Goal: Find specific fact: Find specific fact

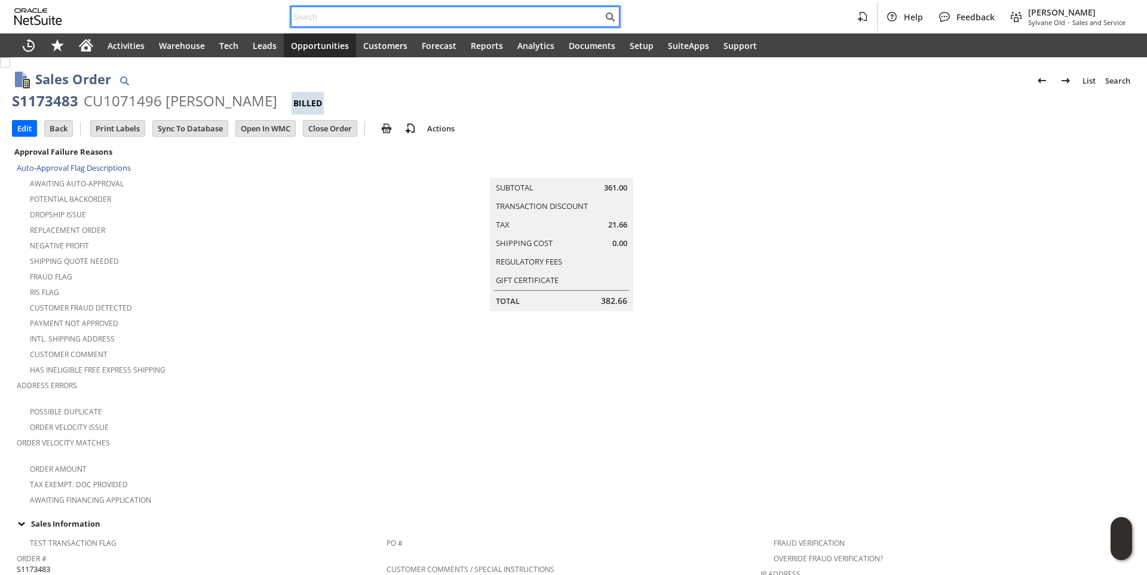
click at [339, 16] on input "text" at bounding box center [447, 17] width 311 height 14
drag, startPoint x: 0, startPoint y: 0, endPoint x: 339, endPoint y: 17, distance: 339.1
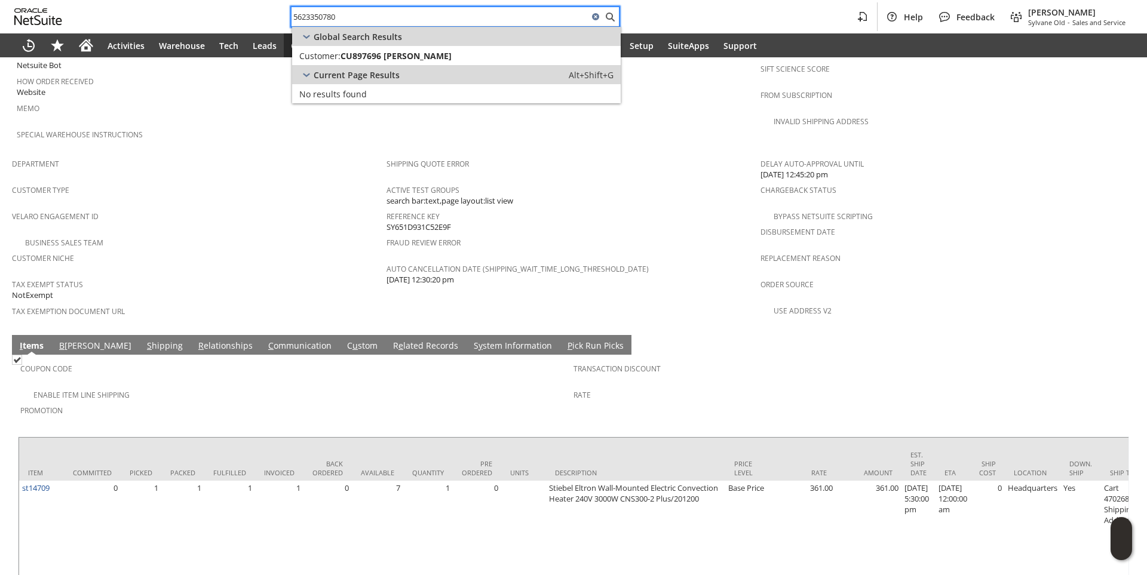
type input "5623350780"
click at [363, 58] on span "CU897696 [PERSON_NAME]" at bounding box center [396, 55] width 111 height 11
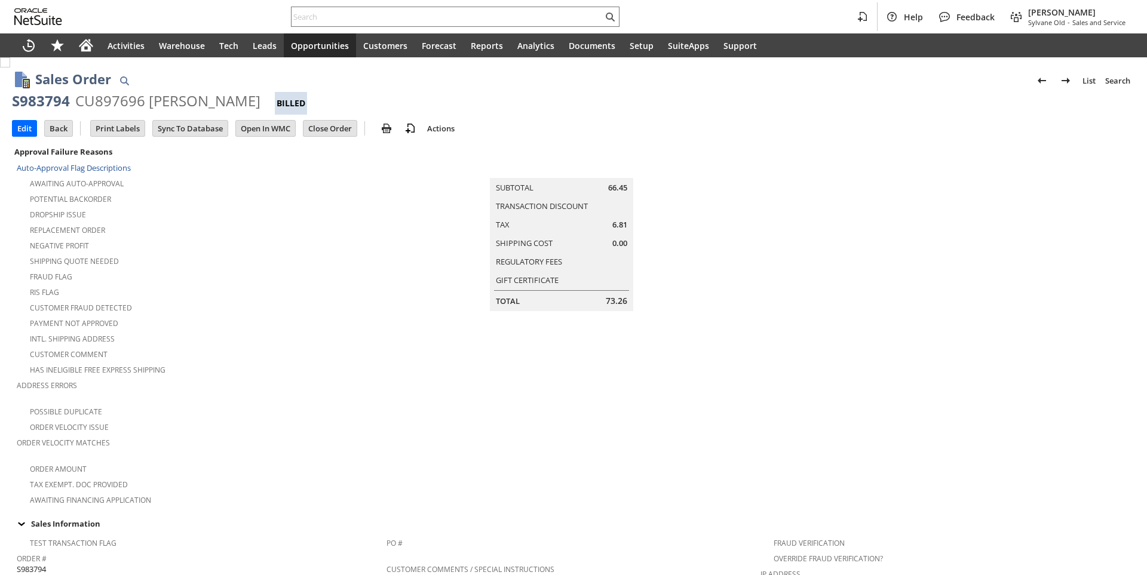
scroll to position [631, 0]
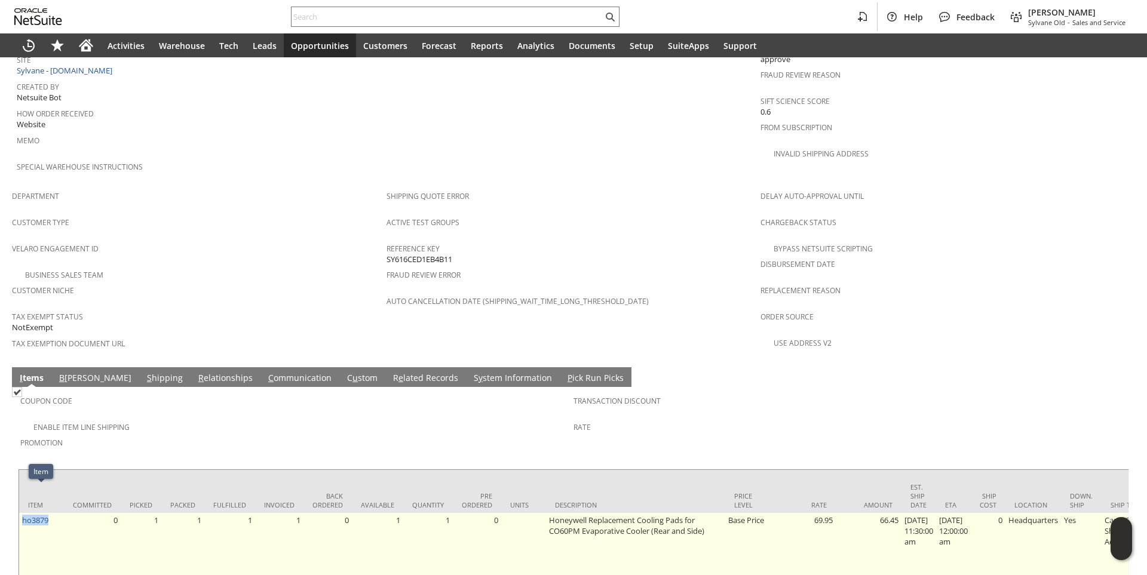
drag, startPoint x: 53, startPoint y: 493, endPoint x: 23, endPoint y: 498, distance: 29.7
click at [23, 513] on td "ho3879" at bounding box center [41, 547] width 45 height 68
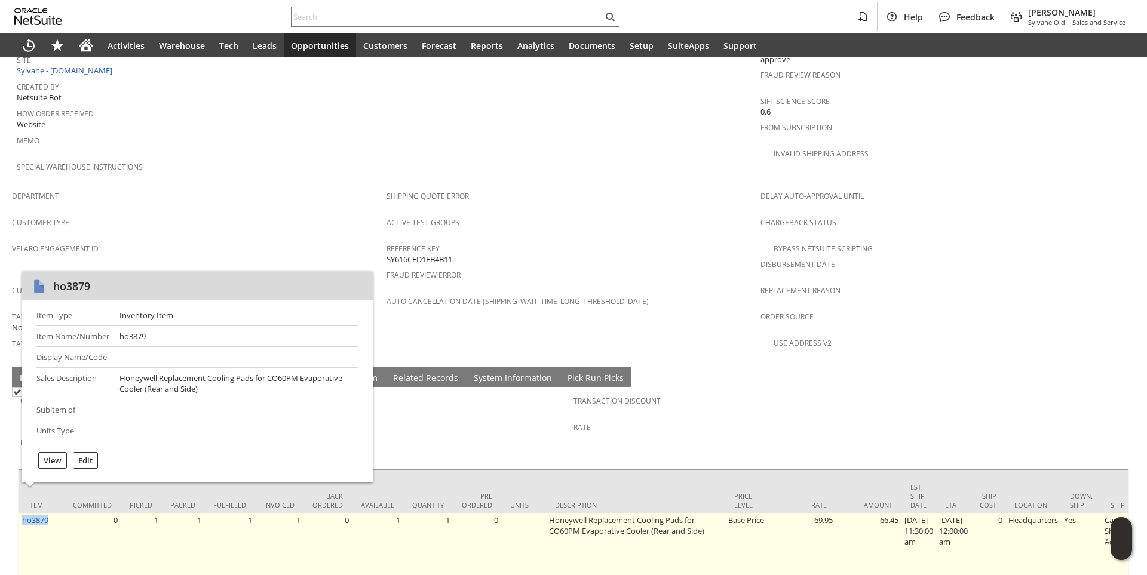
copy link "ho3879"
